Goal: Find contact information: Find contact information

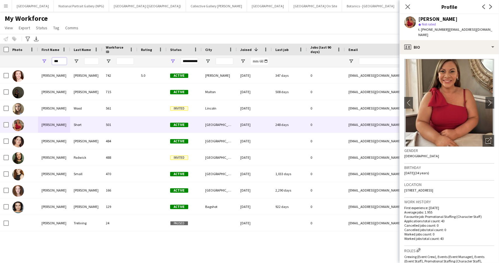
click at [58, 58] on input "***" at bounding box center [59, 61] width 15 height 7
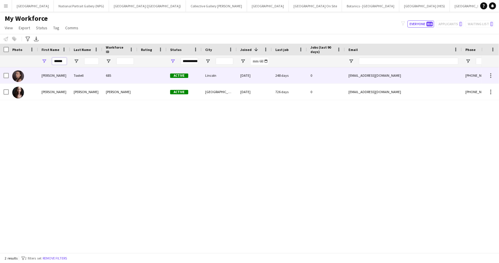
type input "******"
click at [56, 78] on div "Samantha" at bounding box center [54, 75] width 32 height 16
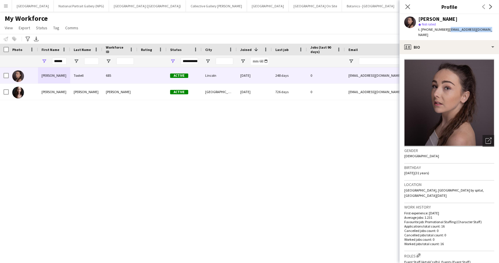
drag, startPoint x: 485, startPoint y: 30, endPoint x: 447, endPoint y: 30, distance: 37.7
click at [447, 30] on span "| tootellsammy@gmail.com" at bounding box center [455, 32] width 74 height 10
copy span "tootellsammy@gmail.com"
drag, startPoint x: 50, startPoint y: 133, endPoint x: 53, endPoint y: 128, distance: 5.0
click at [50, 133] on div "Samantha Tootell 685 Active Lincoln 14-11-2023 248 days 0 tootellsammy@gmail.co…" at bounding box center [241, 157] width 482 height 181
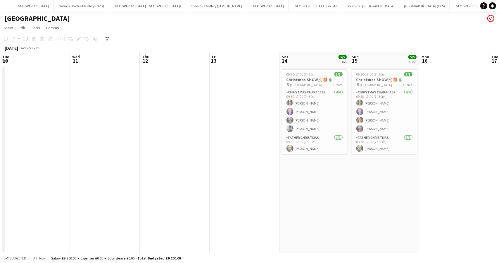
scroll to position [0, 160]
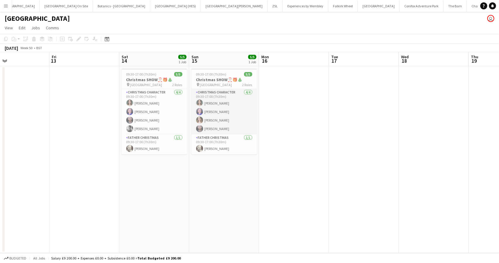
click at [218, 108] on app-card-role "Christmas Character [DATE] 09:30-17:00 (7h30m) [PERSON_NAME] [PERSON_NAME] [PER…" at bounding box center [225, 111] width 66 height 45
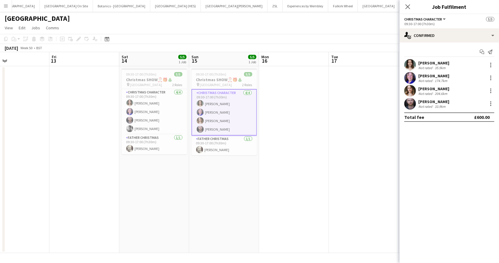
click at [441, 76] on div "[PERSON_NAME]" at bounding box center [433, 75] width 31 height 5
